Goal: Information Seeking & Learning: Check status

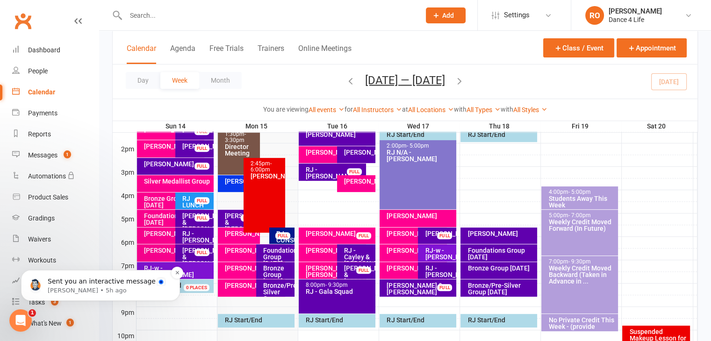
click at [127, 283] on p "Sent you an interactive message" at bounding box center [108, 281] width 121 height 9
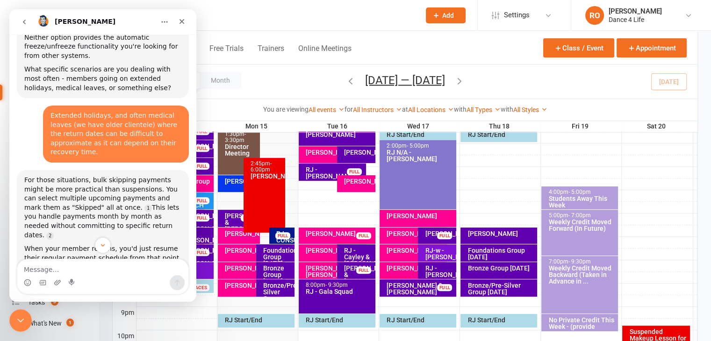
scroll to position [796, 0]
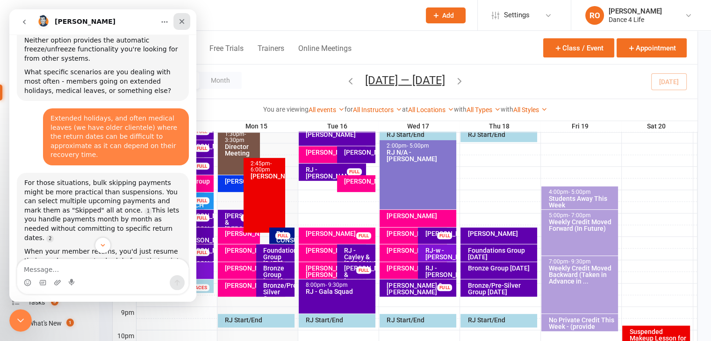
click at [180, 18] on icon "Close" at bounding box center [181, 21] width 7 height 7
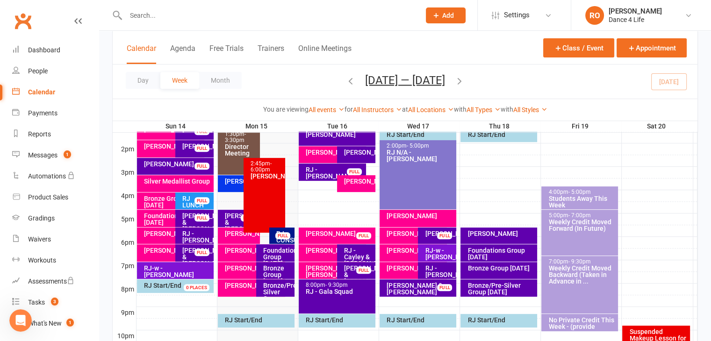
scroll to position [1008, 0]
click at [672, 79] on div "Day Week Month [DATE] — [DATE] [DATE] Sun Mon Tue Wed Thu Fri Sat 31 01 02 03 0…" at bounding box center [405, 82] width 585 height 34
click at [357, 287] on div "8:00pm - 9:30pm" at bounding box center [339, 285] width 68 height 6
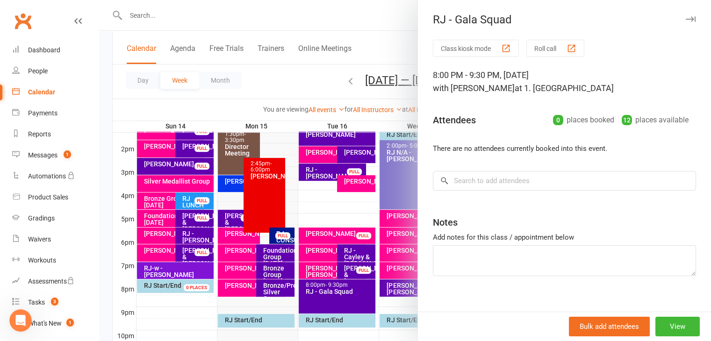
click at [322, 291] on div at bounding box center [405, 170] width 612 height 341
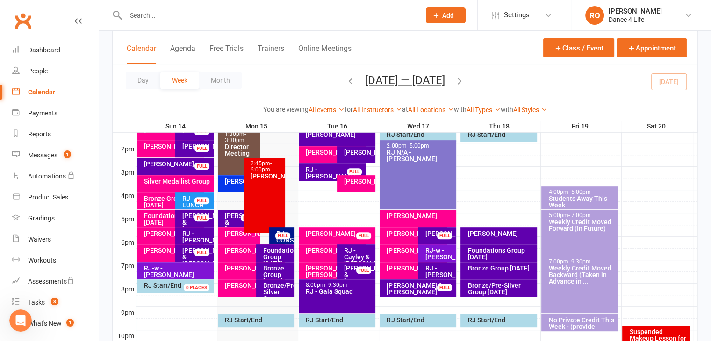
click at [328, 176] on div "RJ - [PERSON_NAME] FULL" at bounding box center [332, 172] width 67 height 17
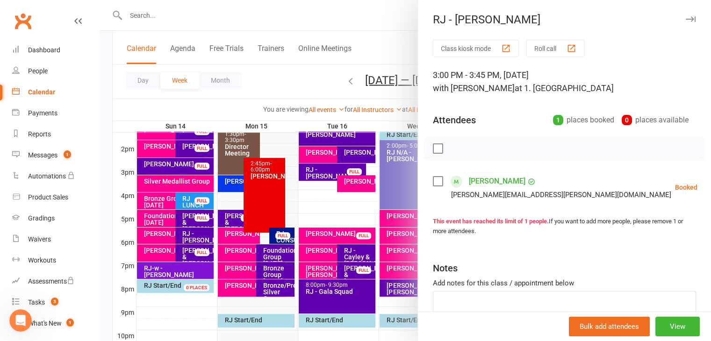
click at [328, 176] on div at bounding box center [405, 170] width 612 height 341
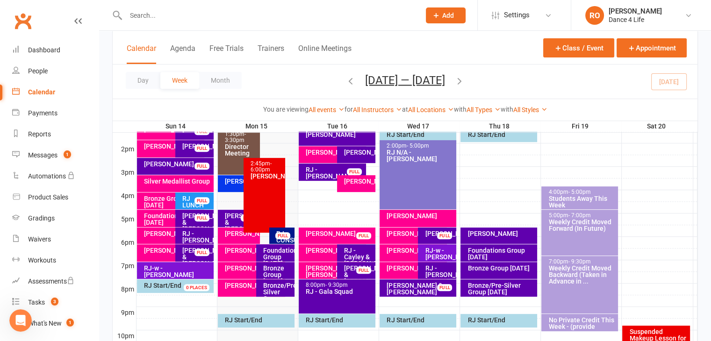
click at [357, 253] on div "RJ - Cayley & [PERSON_NAME]" at bounding box center [359, 257] width 30 height 20
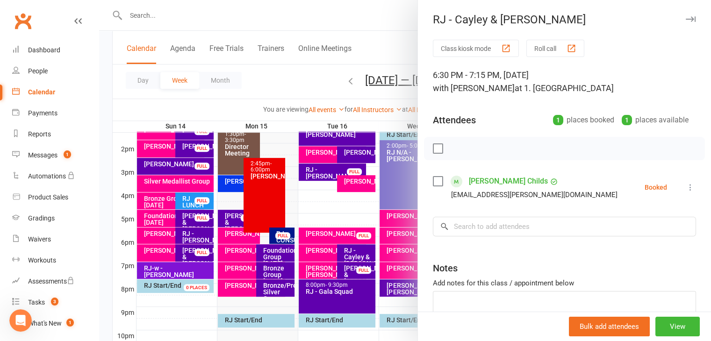
click at [357, 253] on div at bounding box center [405, 170] width 612 height 341
